Goal: Check status: Check status

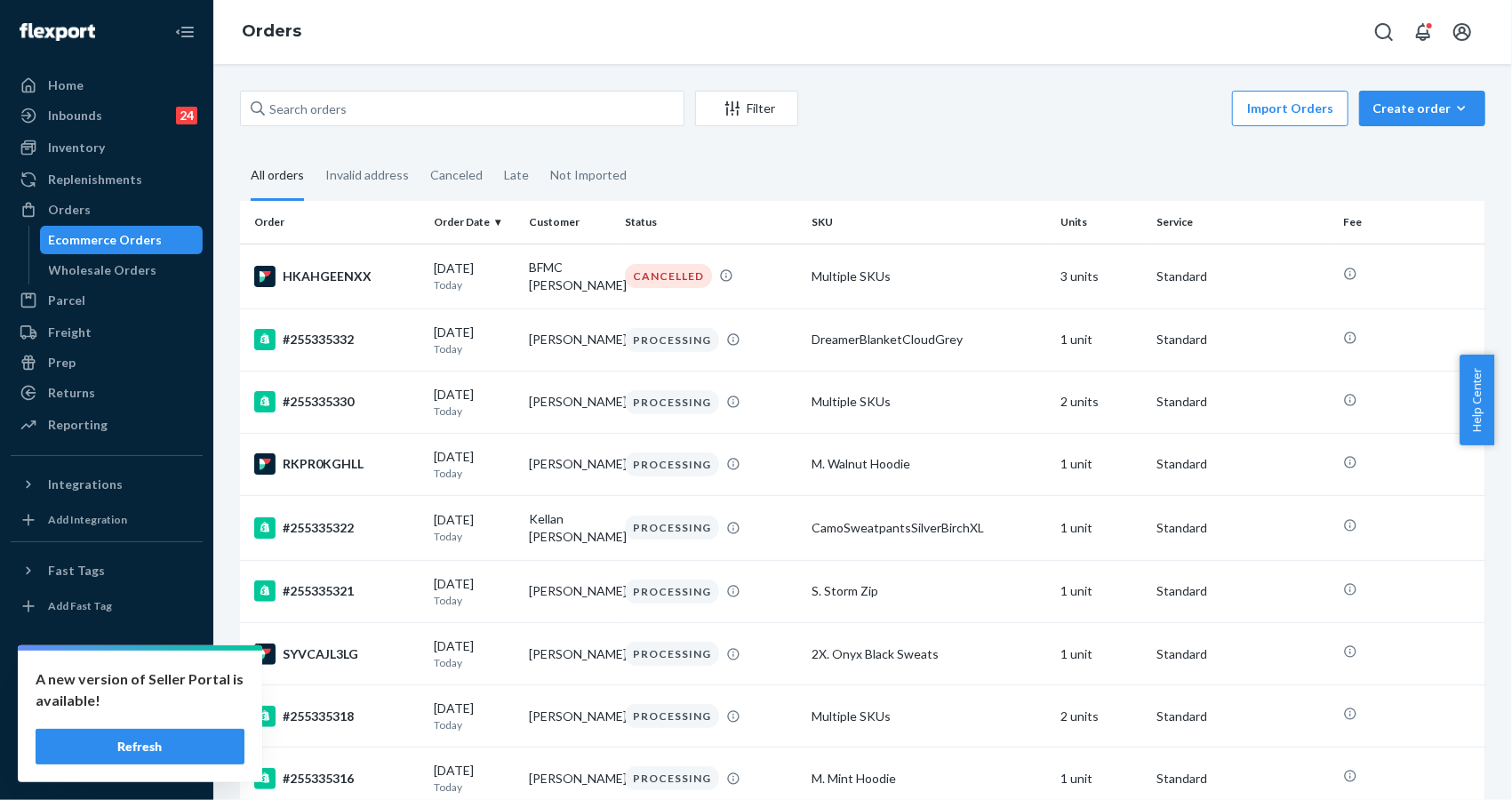
drag, startPoint x: 151, startPoint y: 750, endPoint x: 168, endPoint y: 740, distance: 19.7
click at [151, 750] on button "Refresh" at bounding box center [140, 747] width 209 height 36
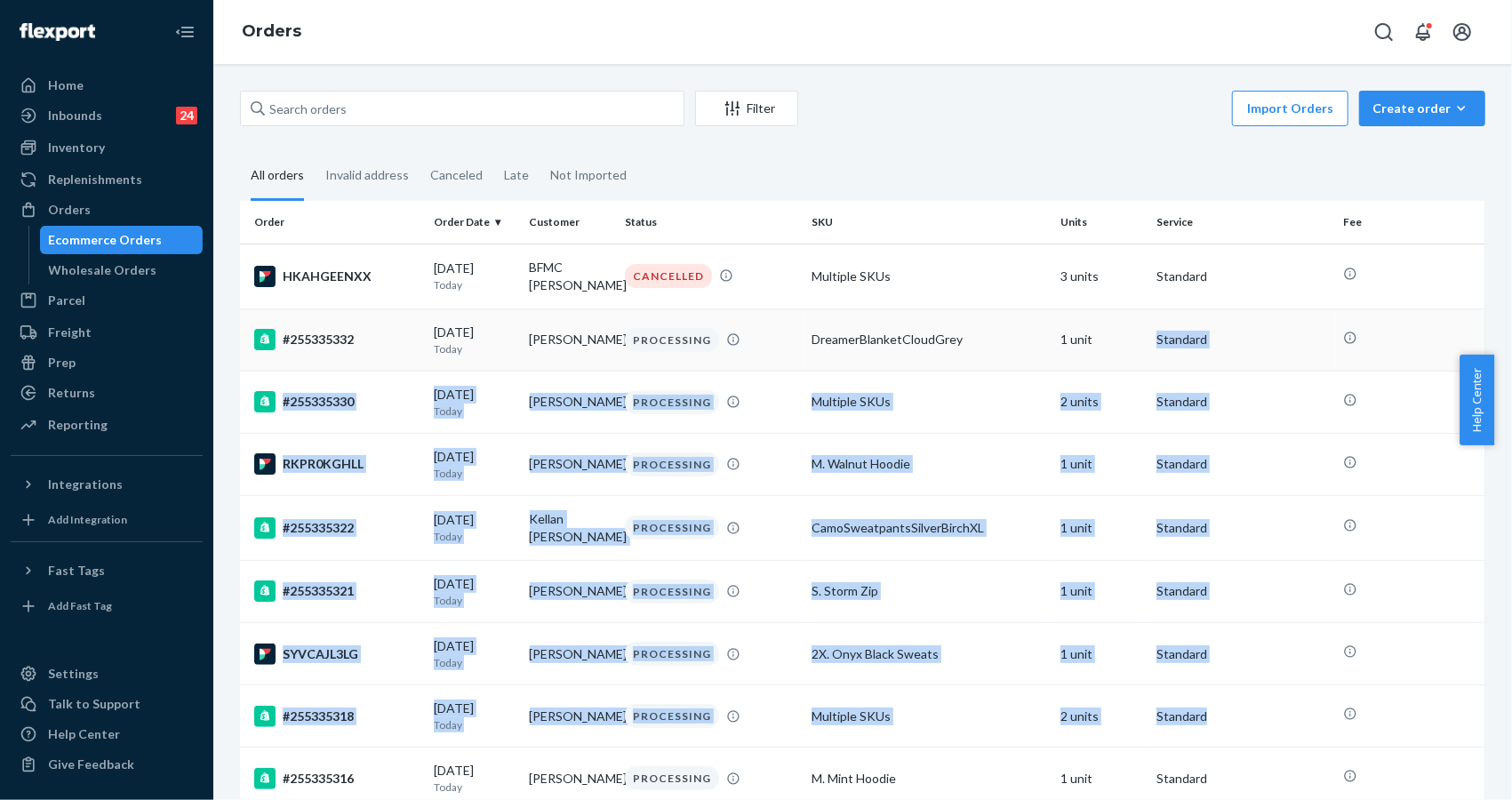
drag, startPoint x: 1267, startPoint y: 740, endPoint x: 1124, endPoint y: 332, distance: 432.3
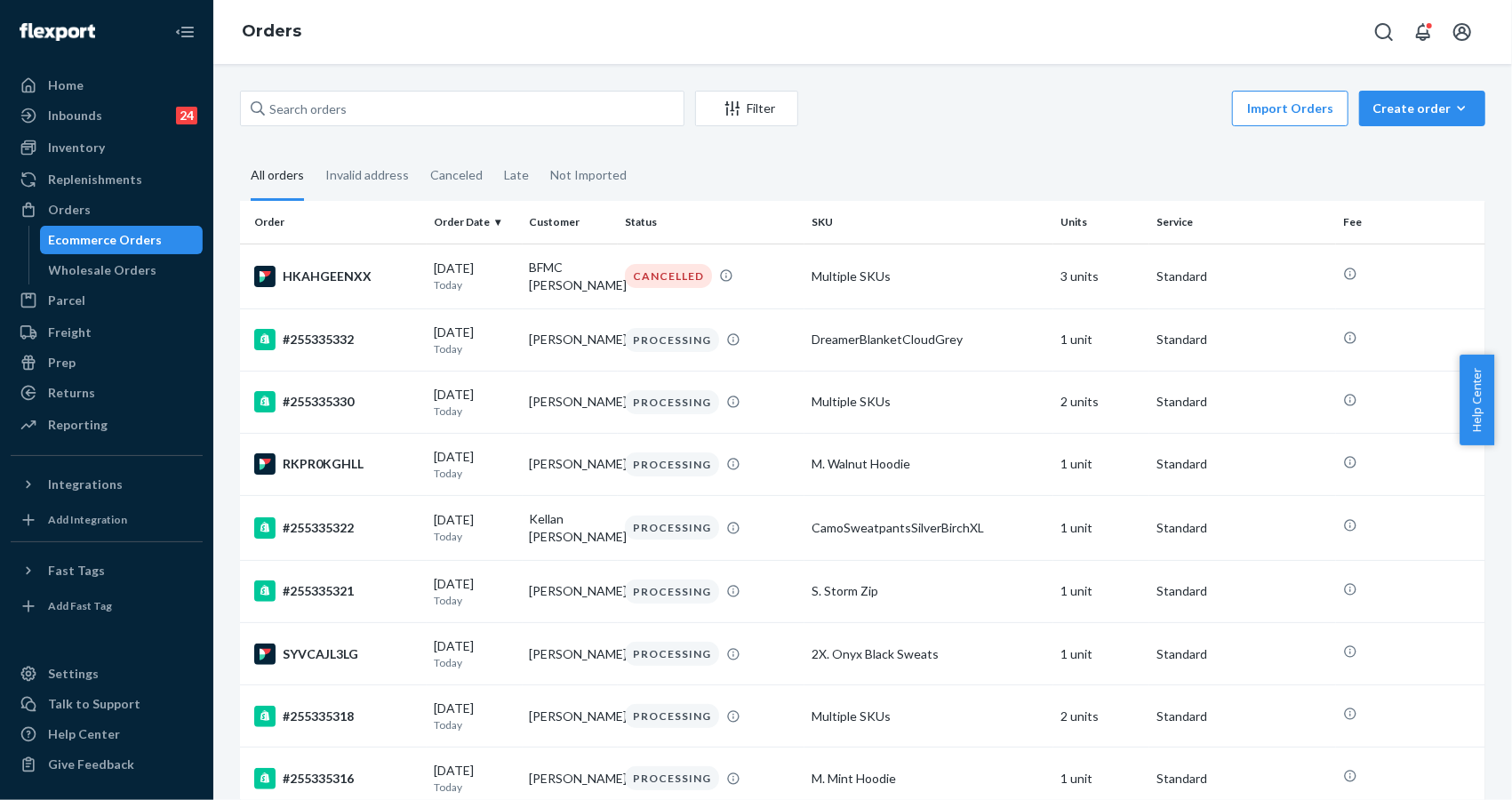
drag, startPoint x: 1077, startPoint y: 126, endPoint x: 1068, endPoint y: 127, distance: 9.1
click at [1076, 126] on div "Import Orders Create order Ecommerce order Removal order" at bounding box center [1147, 110] width 676 height 40
click at [367, 106] on input "text" at bounding box center [462, 108] width 444 height 36
paste input "#255194853"
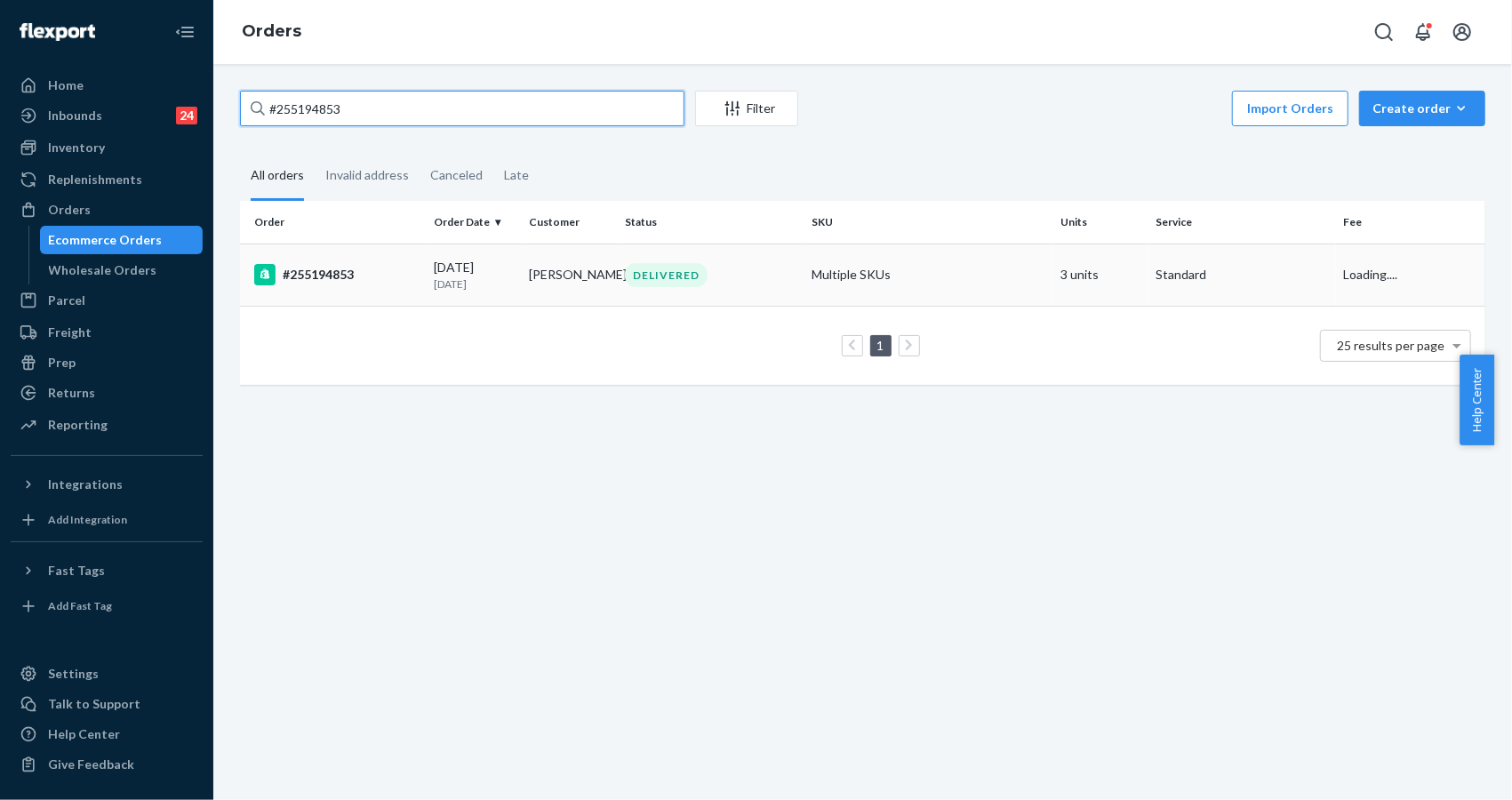
type input "#255194853"
click at [316, 272] on div "#255194853" at bounding box center [337, 275] width 165 height 21
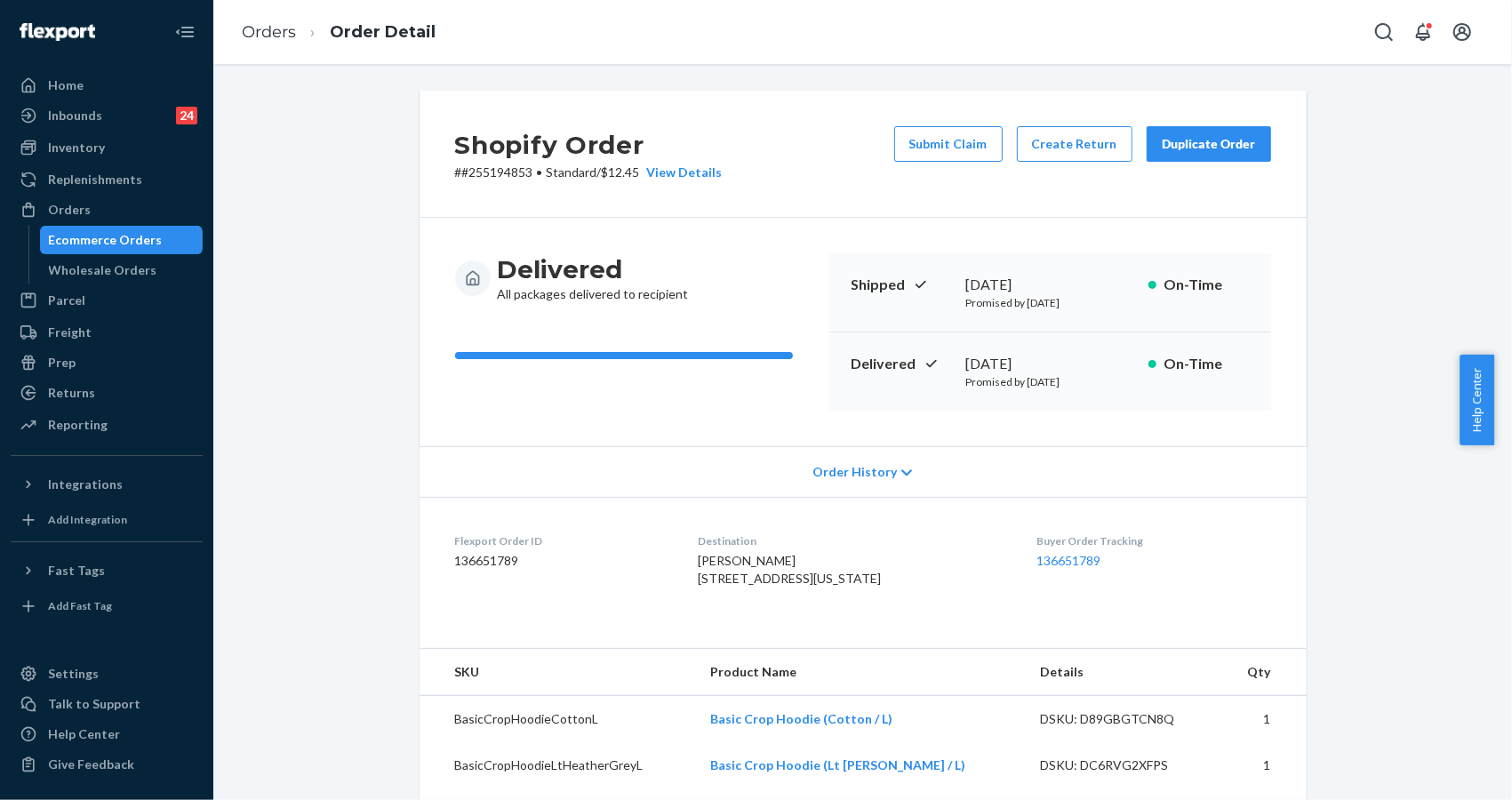
drag, startPoint x: 1361, startPoint y: 272, endPoint x: 1339, endPoint y: 335, distance: 66.7
click at [1361, 277] on div "Shopify Order # #255194853 • Standard / $12.45 View Details Submit Claim Create…" at bounding box center [863, 683] width 1272 height 1187
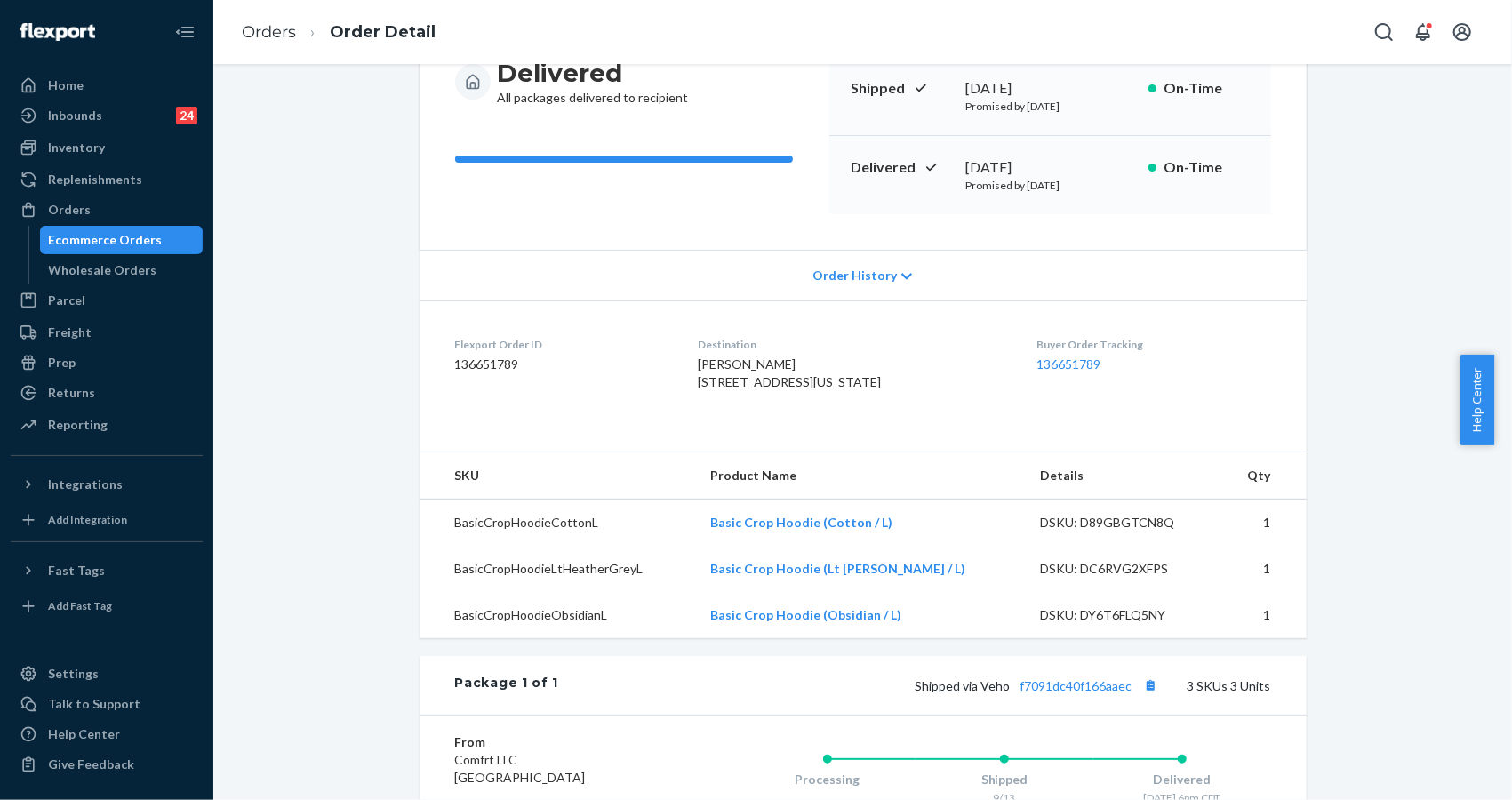
scroll to position [237, 0]
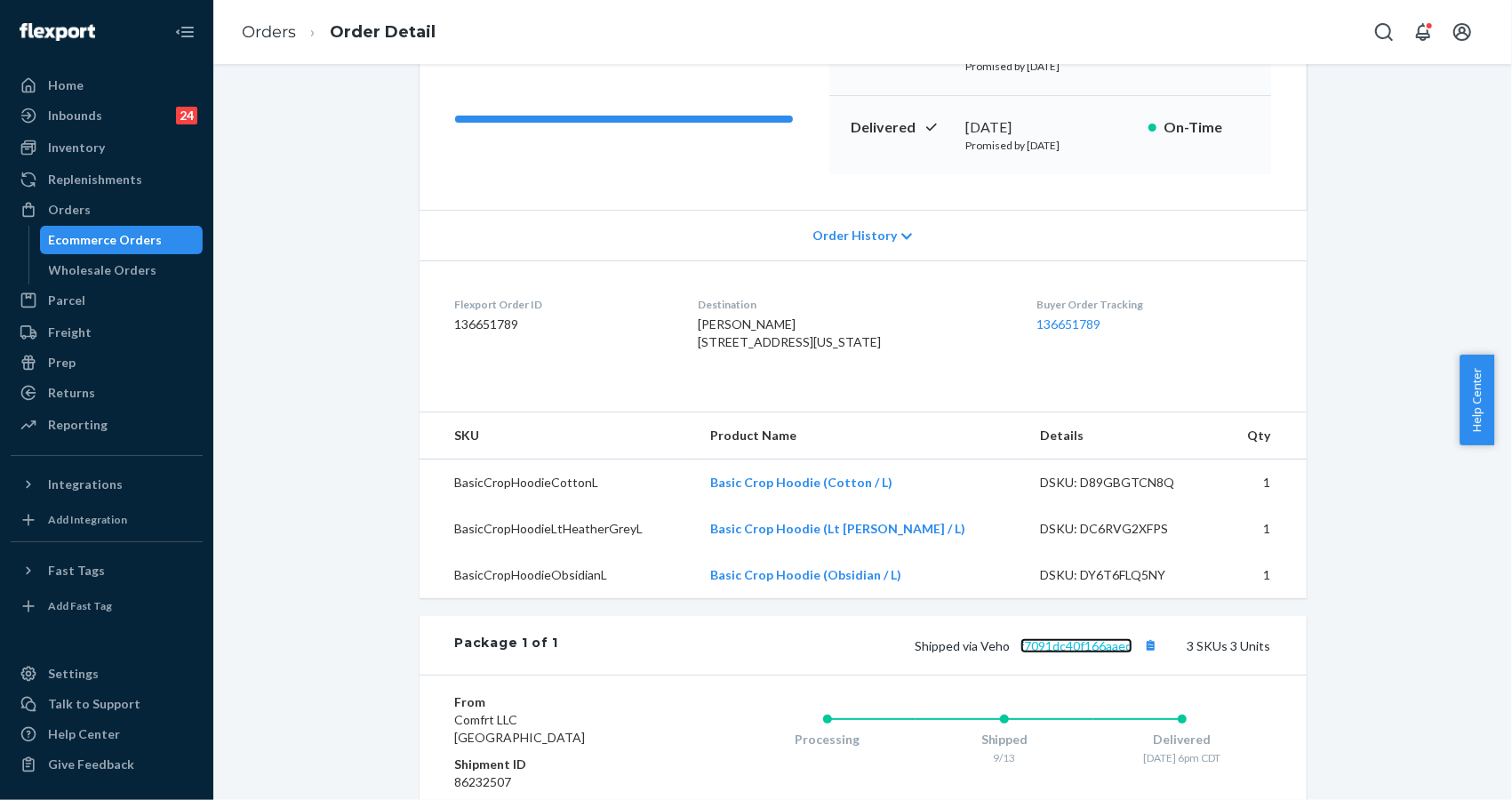
click at [1105, 653] on link "f7091dc40f166aaec" at bounding box center [1076, 647] width 112 height 16
